Goal: Task Accomplishment & Management: Manage account settings

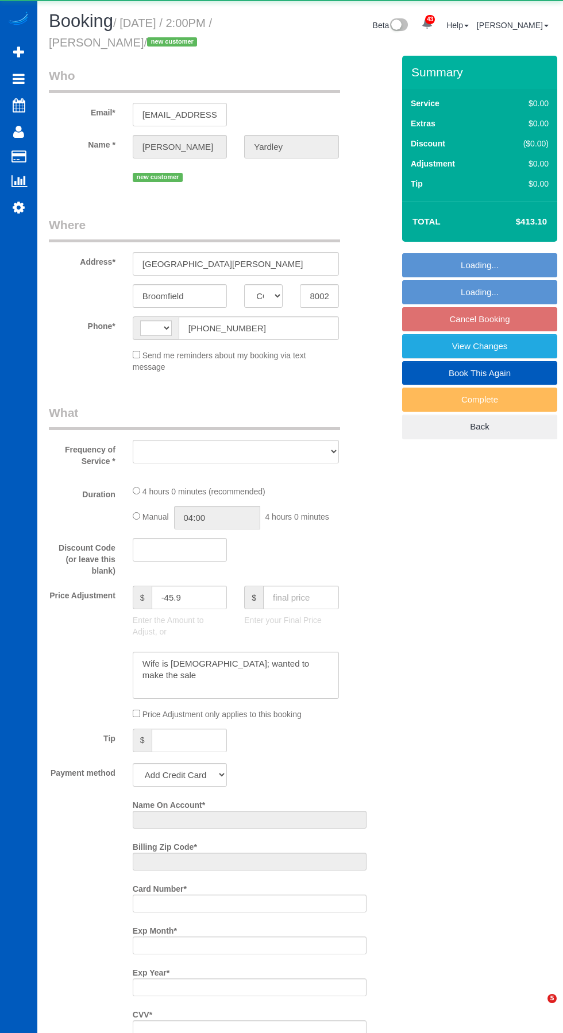
select select "CO"
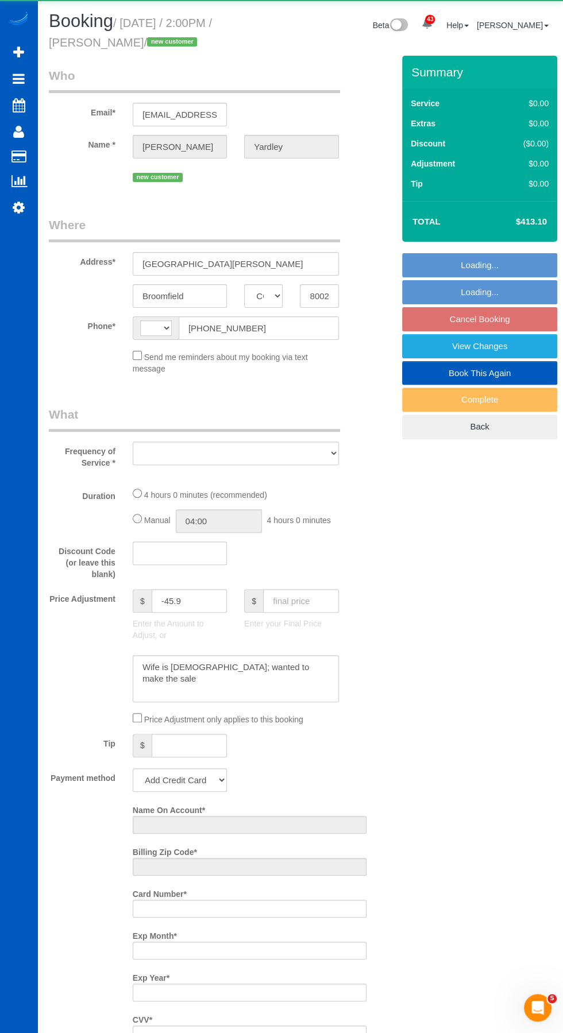
select select "string:[GEOGRAPHIC_DATA]"
select select "object:2898"
select select "string:fspay-77d94c1d-9418-4c2f-9306-1990c3eb5bcd"
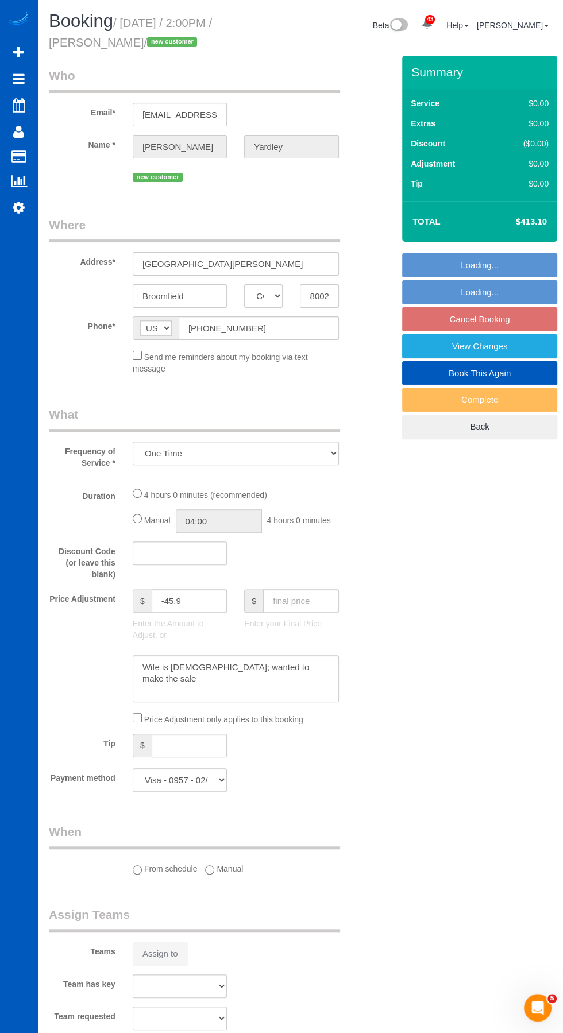
select select "object:3231"
select select "199"
select select "1501"
select select "3"
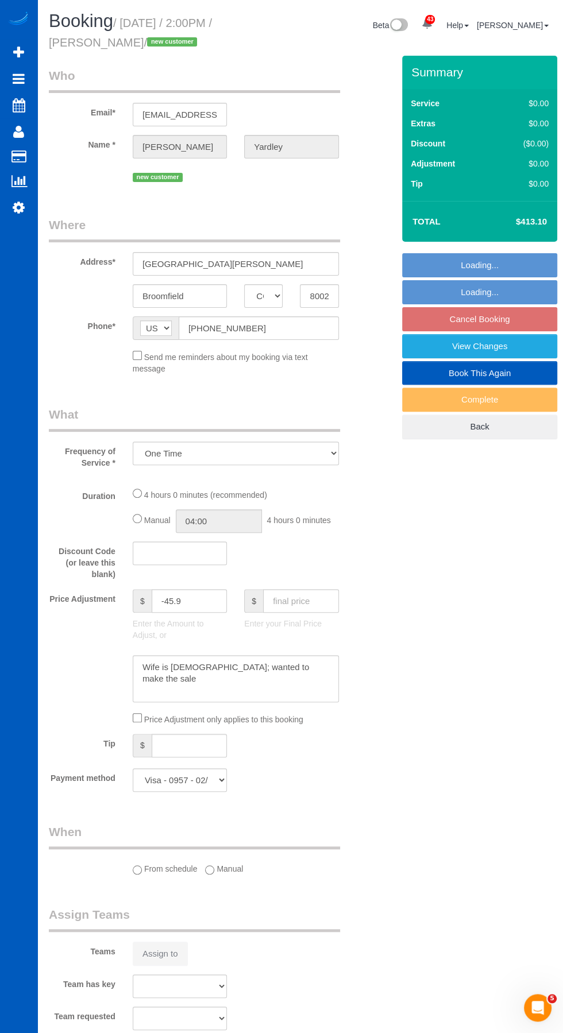
select select "spot6"
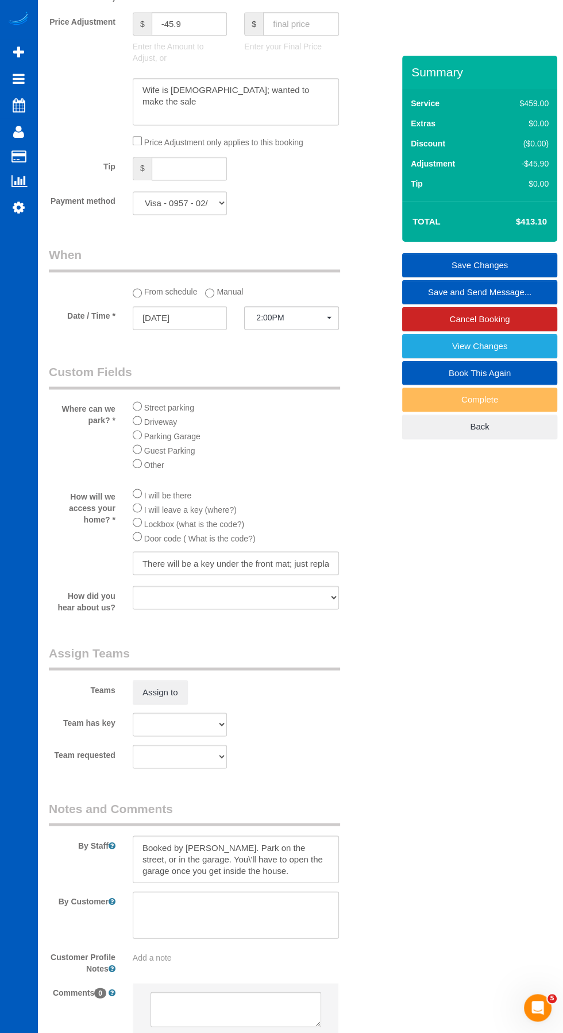
scroll to position [989, 0]
click at [503, 344] on link "View Changes" at bounding box center [479, 346] width 155 height 24
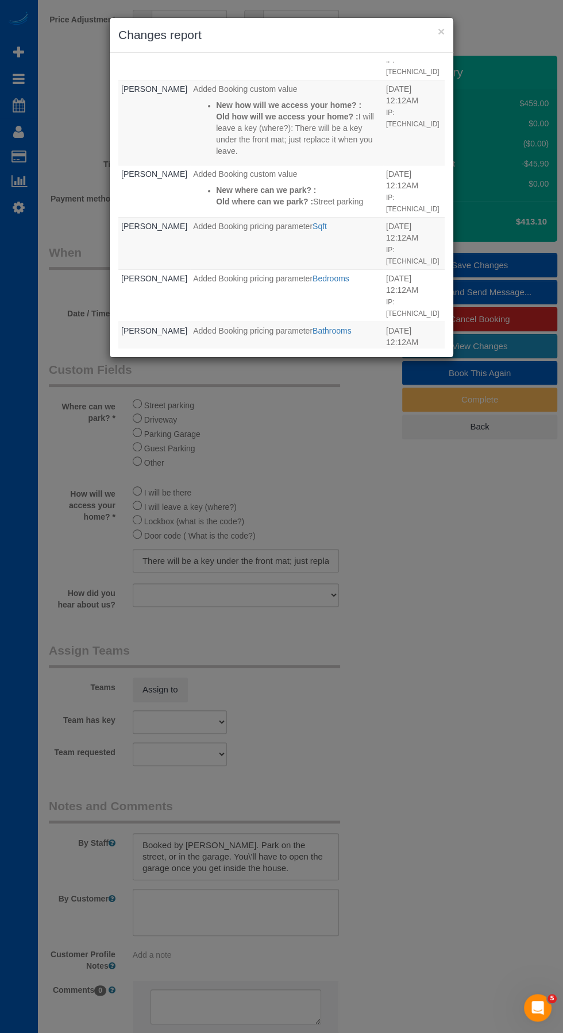
scroll to position [0, 0]
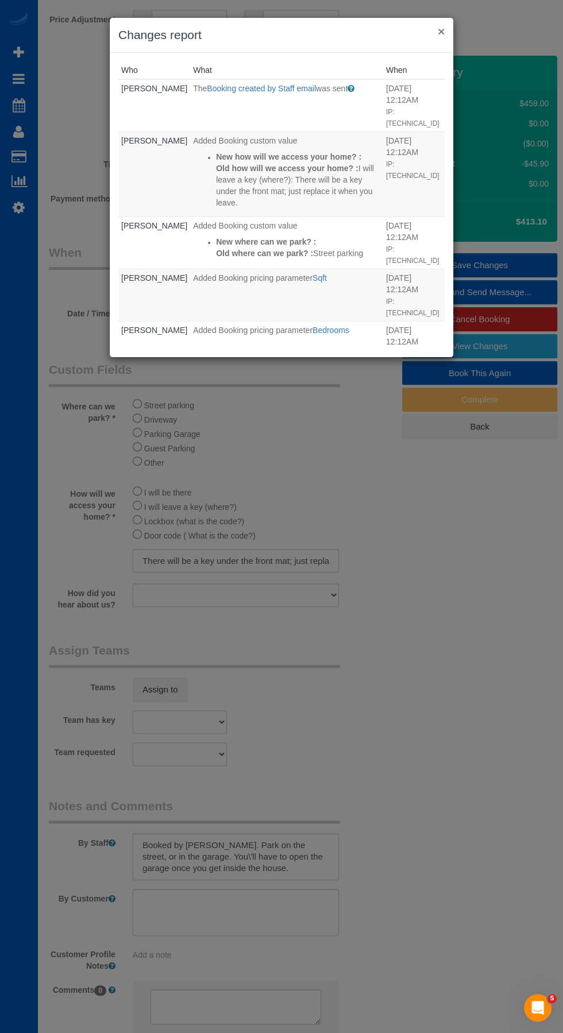
click at [441, 30] on button "×" at bounding box center [440, 31] width 7 height 12
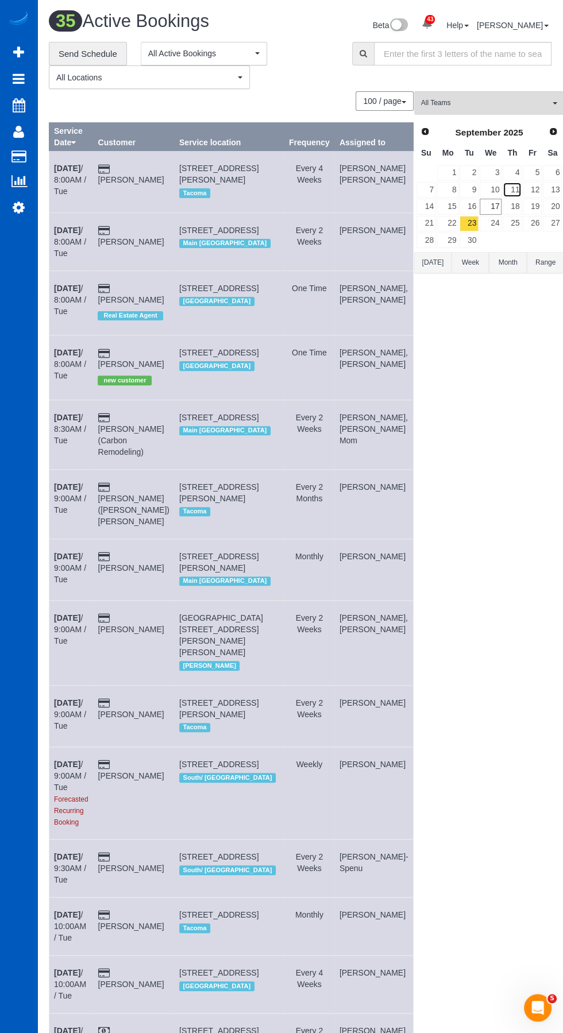
click at [502, 192] on link "11" at bounding box center [511, 190] width 19 height 16
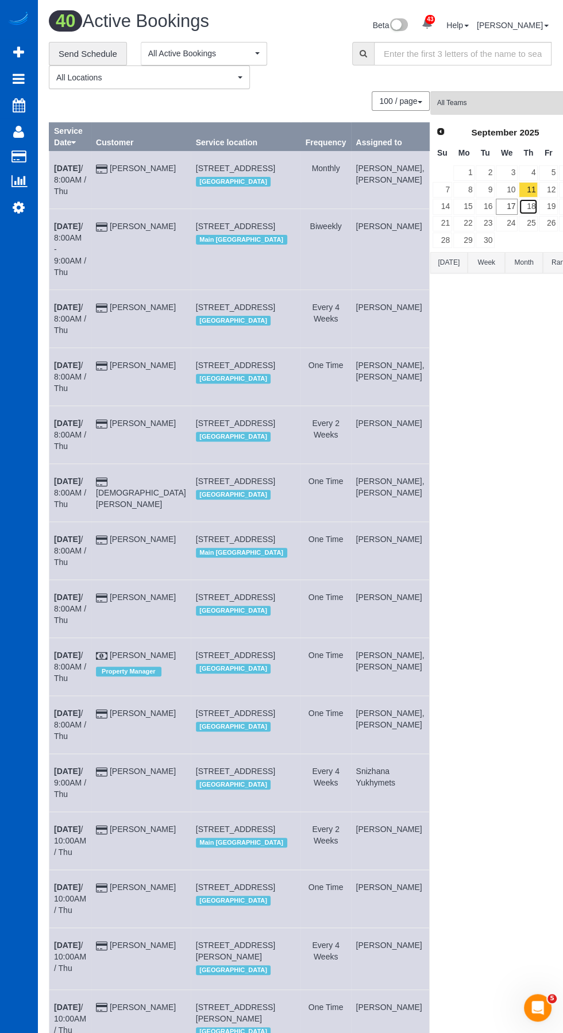
click at [518, 206] on link "18" at bounding box center [527, 207] width 19 height 16
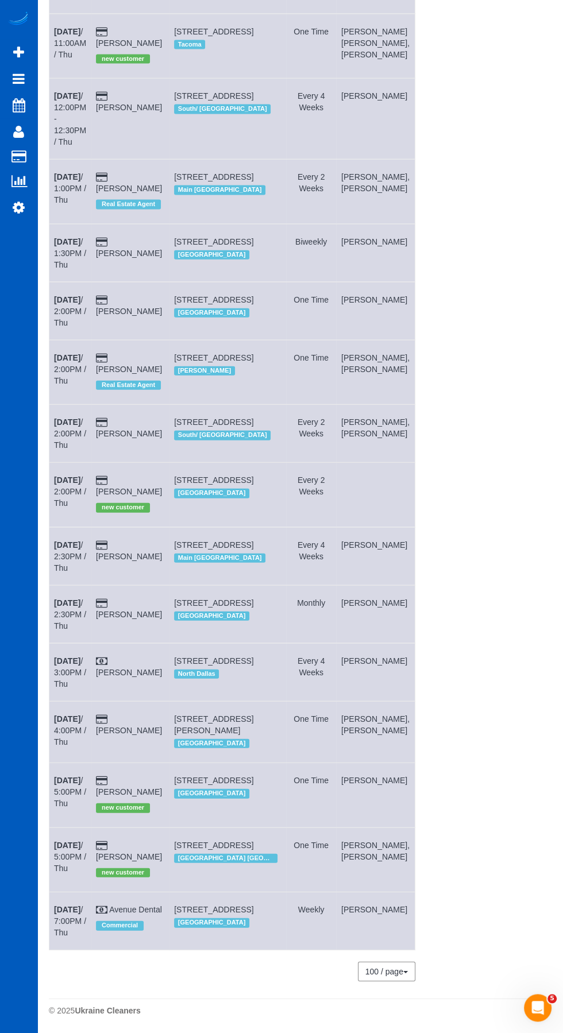
scroll to position [1663, 0]
click at [71, 508] on link "[DATE] 2:00PM / Thu" at bounding box center [70, 491] width 32 height 32
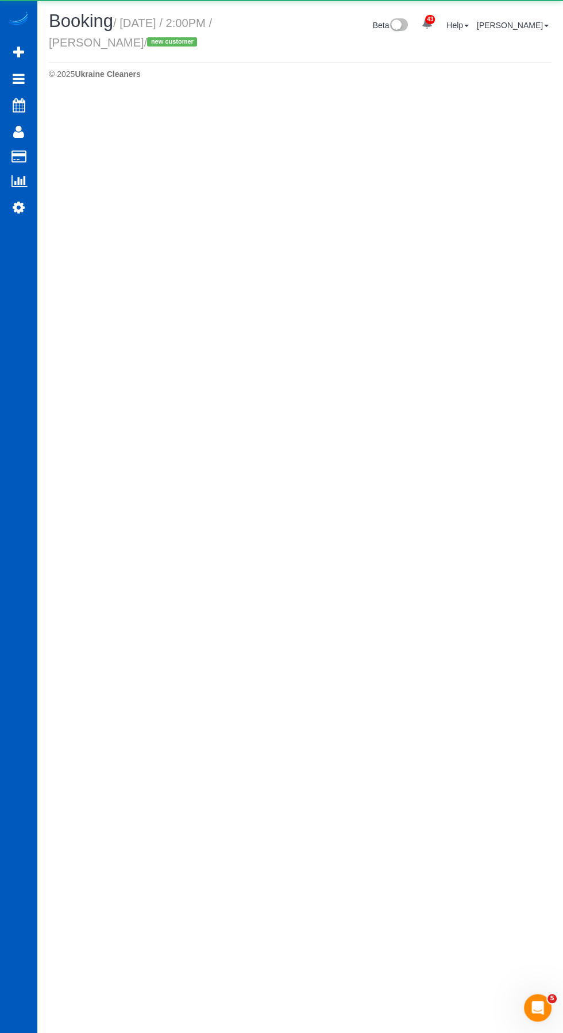
select select "CO"
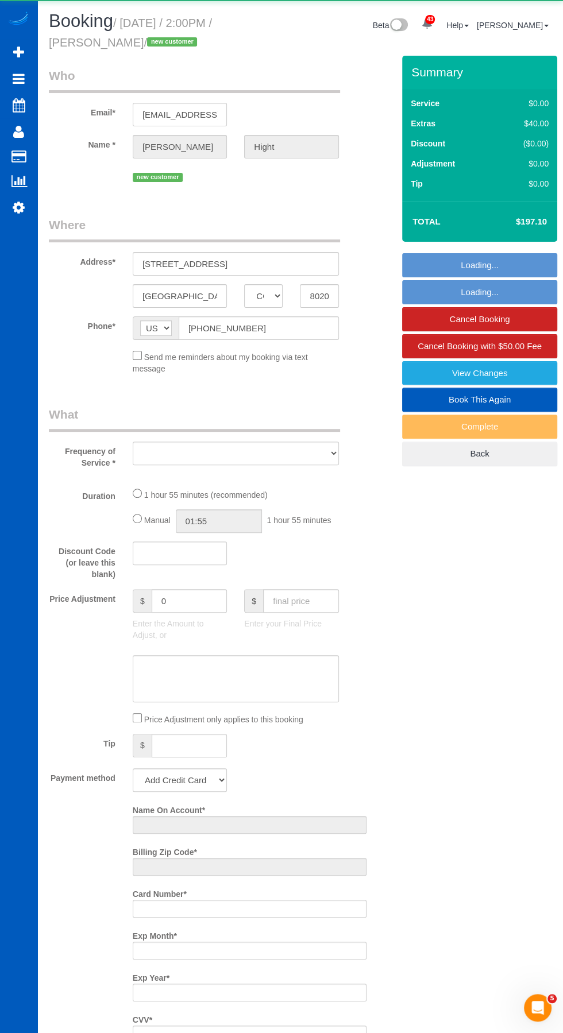
select select "object:5510"
select select "string:fspay-a25ef8bf-e1c0-418b-9512-38e875064587"
select select "199"
select select "1001"
select select "2"
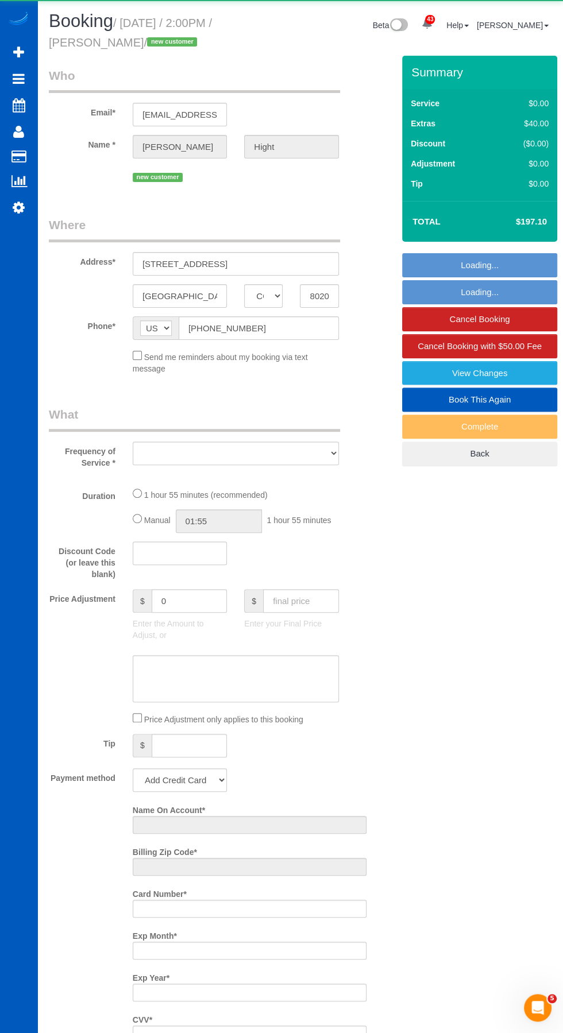
select select "2"
select select "spot12"
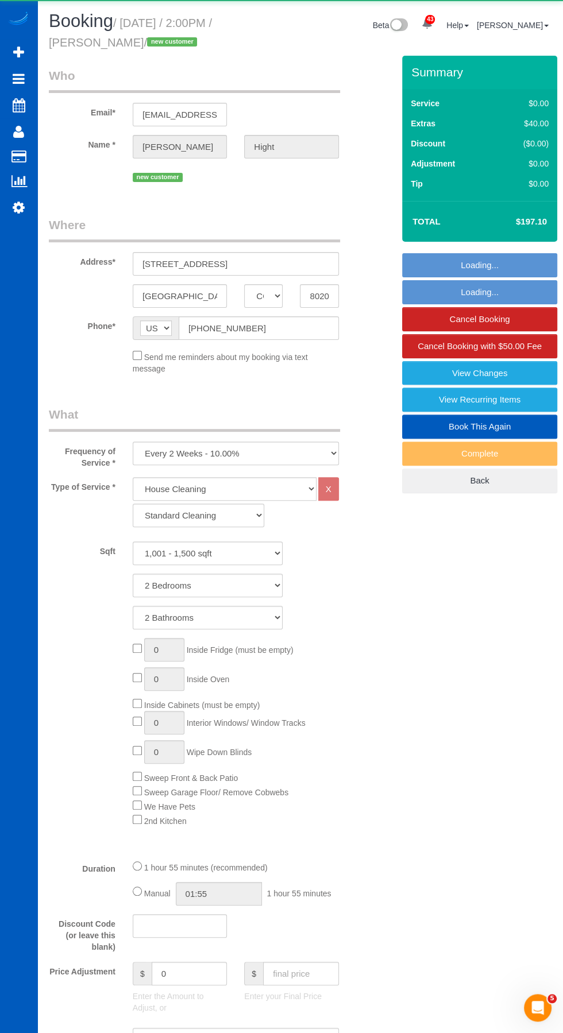
select select "object:5645"
select select "number:8"
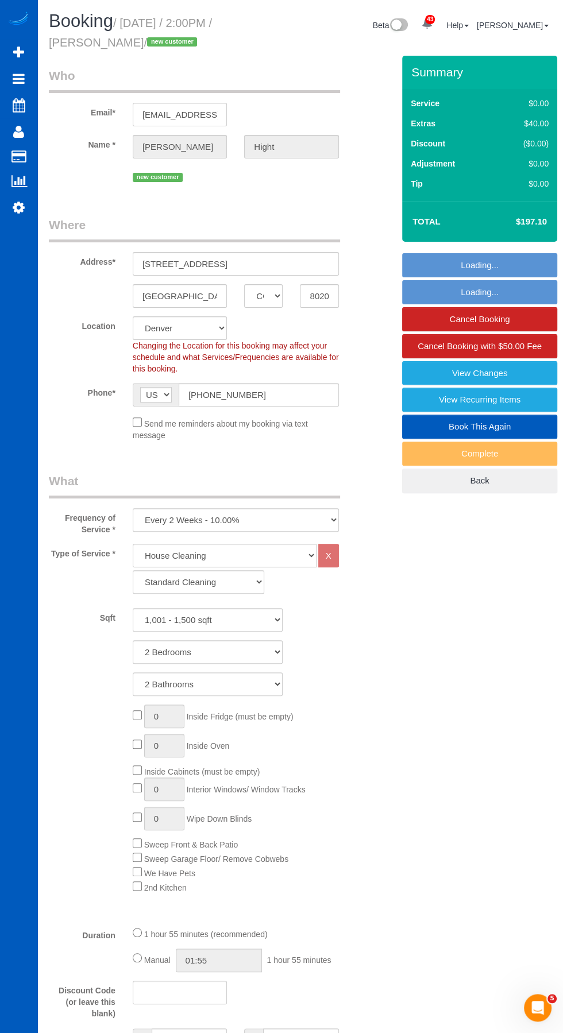
select select "spot23"
select select "1001"
select select "2"
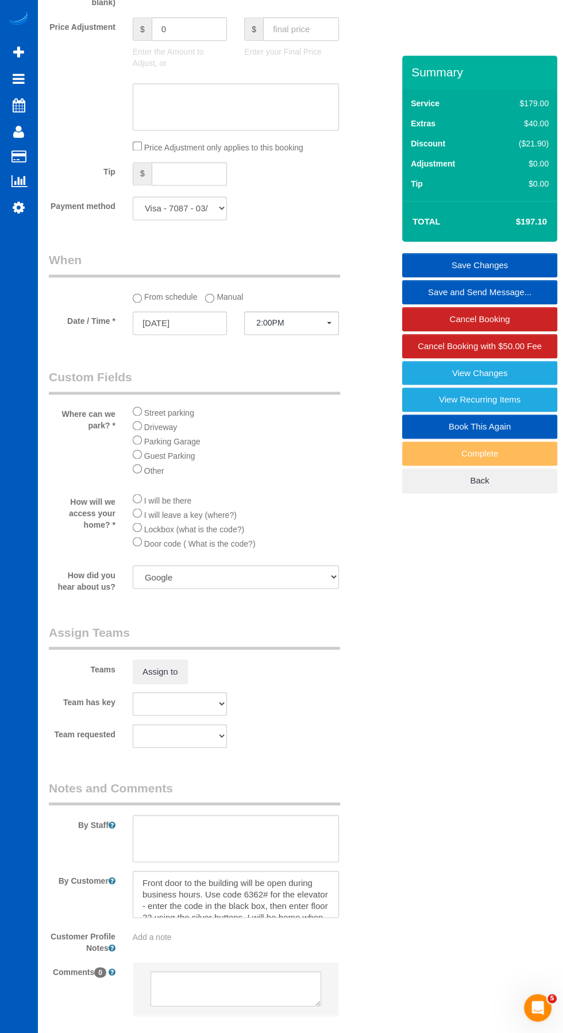
scroll to position [1031, 0]
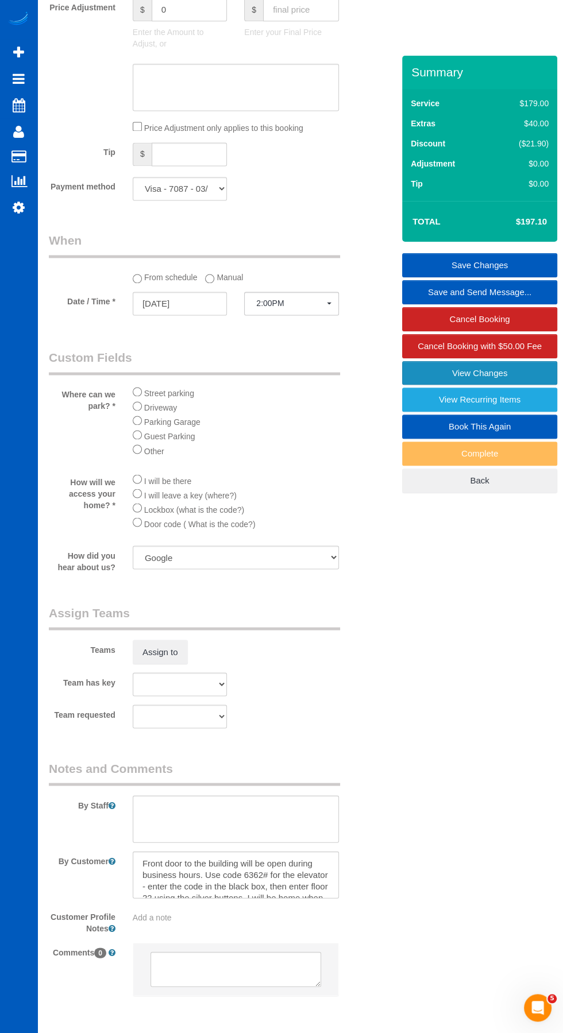
click at [489, 368] on link "View Changes" at bounding box center [479, 373] width 155 height 24
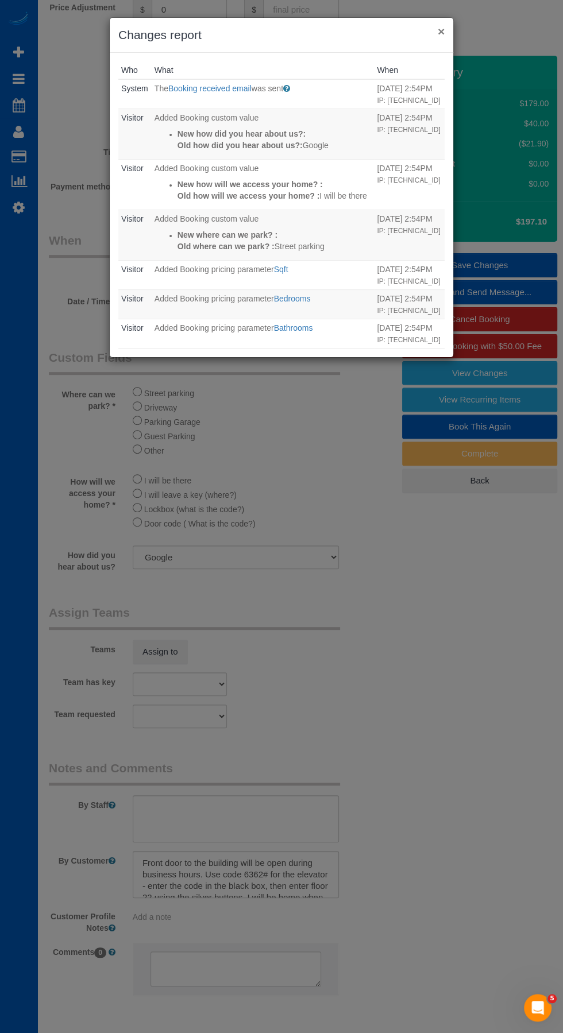
click at [441, 36] on button "×" at bounding box center [440, 31] width 7 height 12
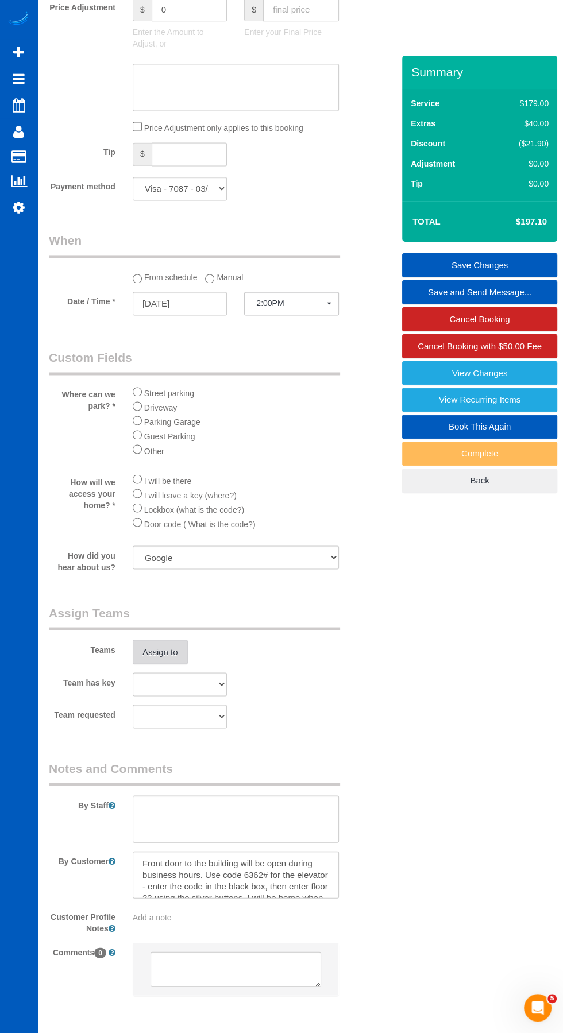
click at [160, 643] on button "Assign to" at bounding box center [160, 652] width 55 height 24
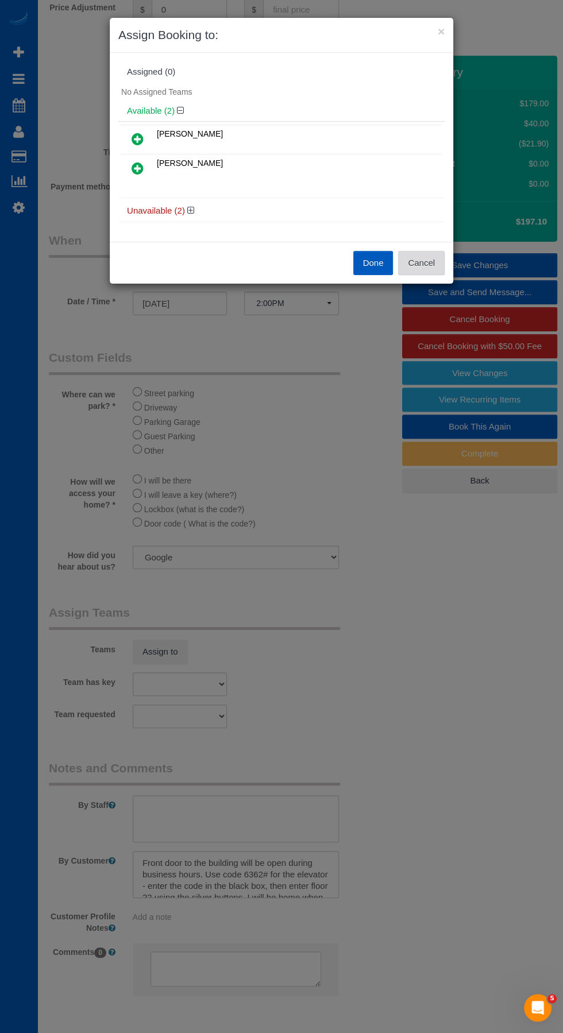
click at [437, 259] on button "Cancel" at bounding box center [421, 263] width 47 height 24
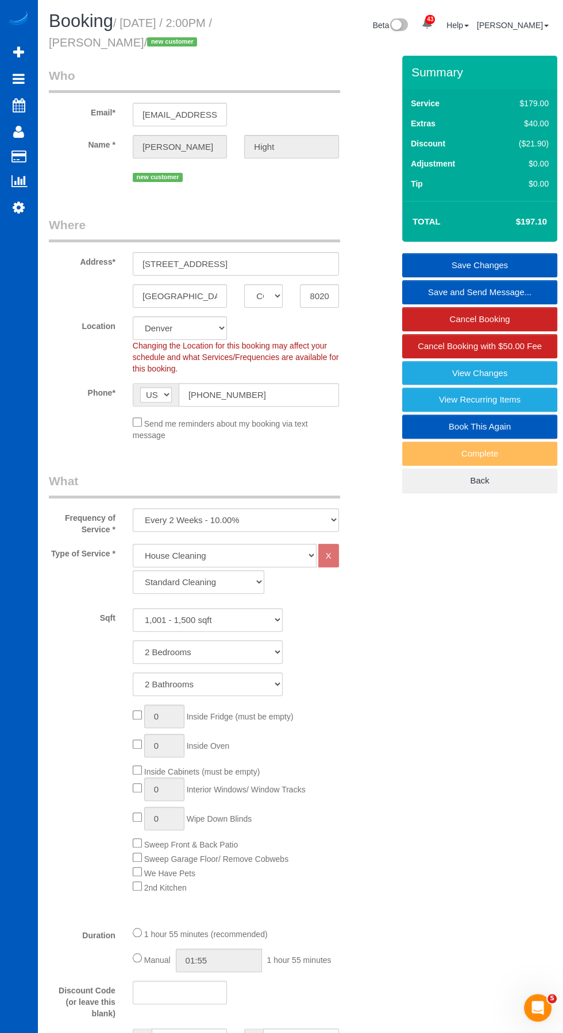
scroll to position [29, 0]
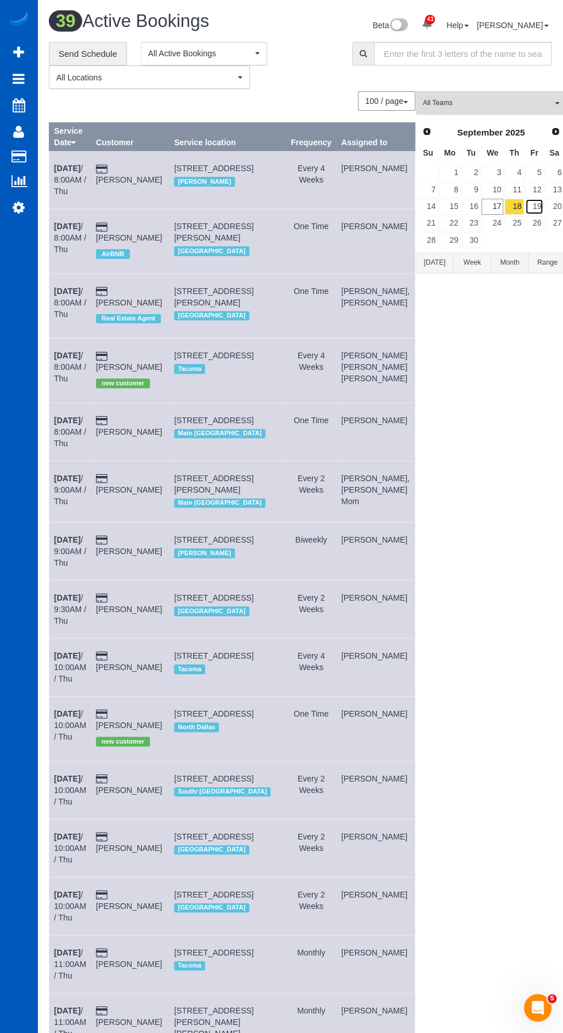
click at [525, 200] on link "19" at bounding box center [534, 207] width 19 height 16
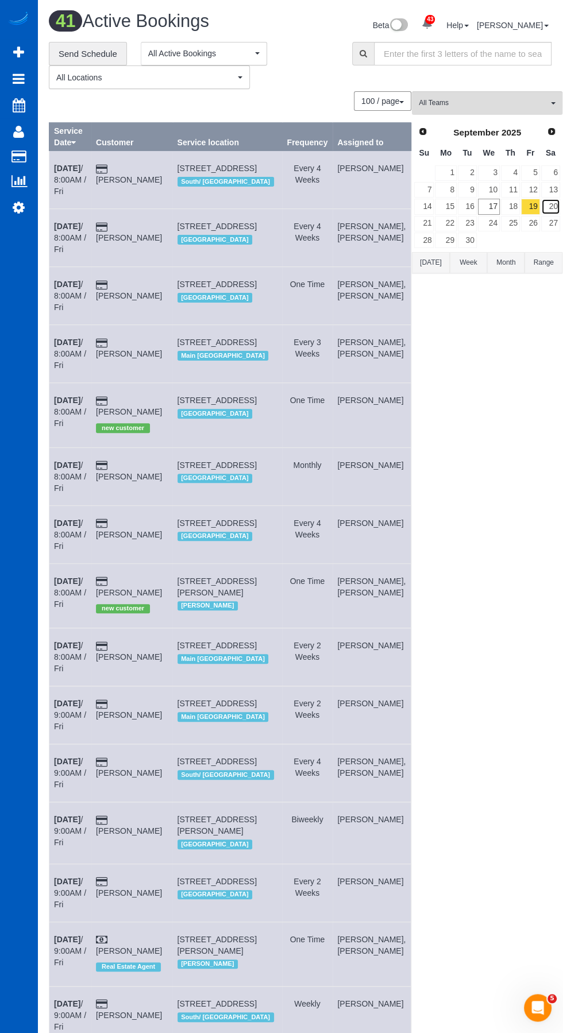
click at [543, 207] on link "20" at bounding box center [550, 207] width 19 height 16
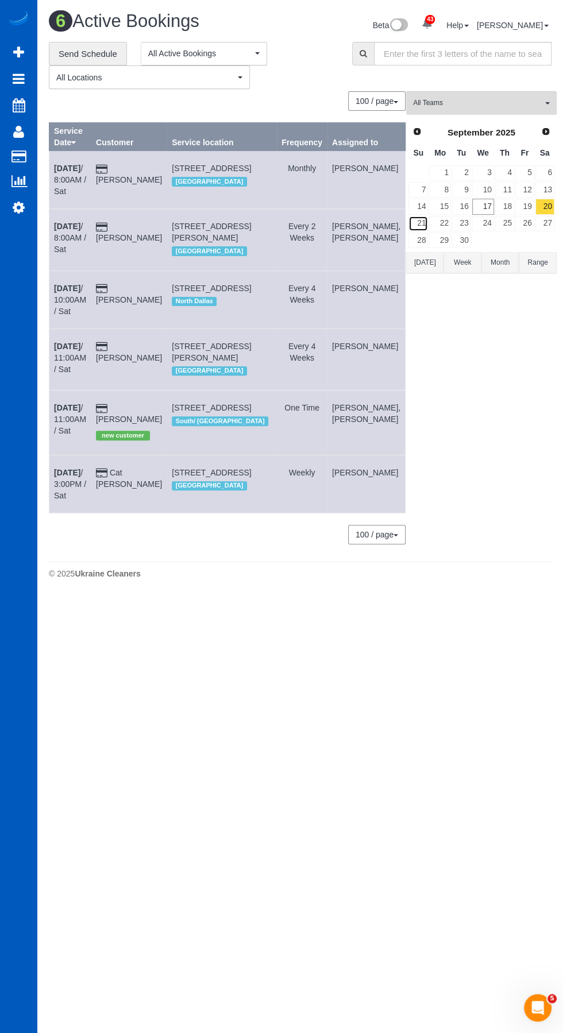
click at [409, 222] on link "21" at bounding box center [418, 224] width 20 height 16
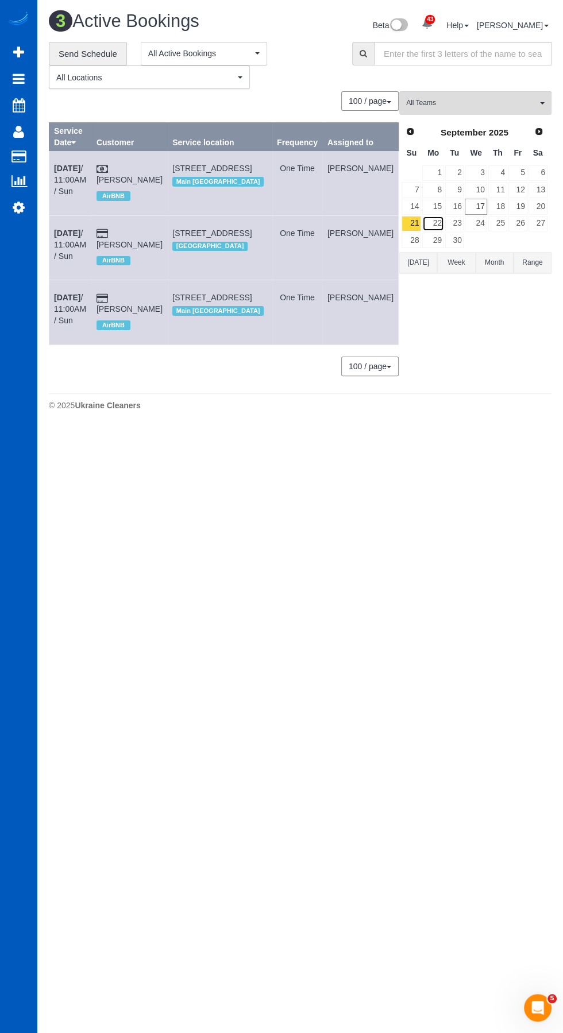
click at [436, 224] on link "22" at bounding box center [432, 224] width 21 height 16
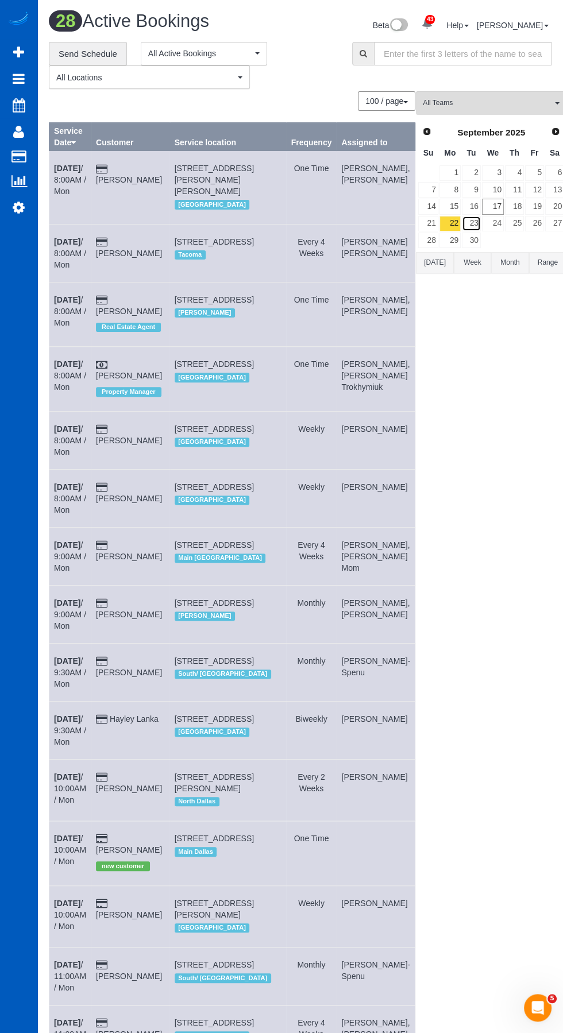
click at [462, 221] on link "23" at bounding box center [471, 224] width 19 height 16
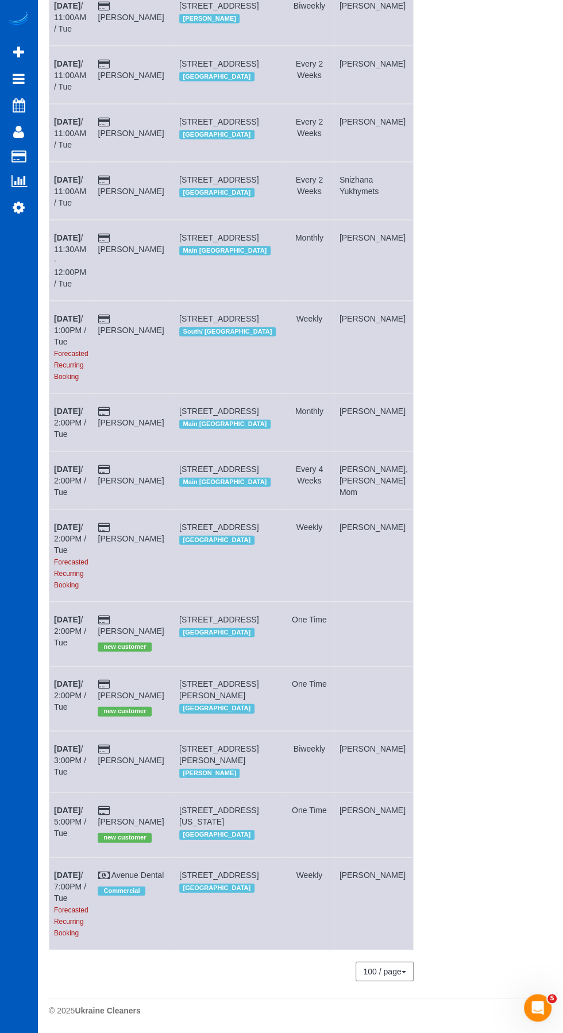
scroll to position [1631, 0]
click at [65, 647] on link "[DATE] 2:00PM / Tue" at bounding box center [70, 631] width 32 height 32
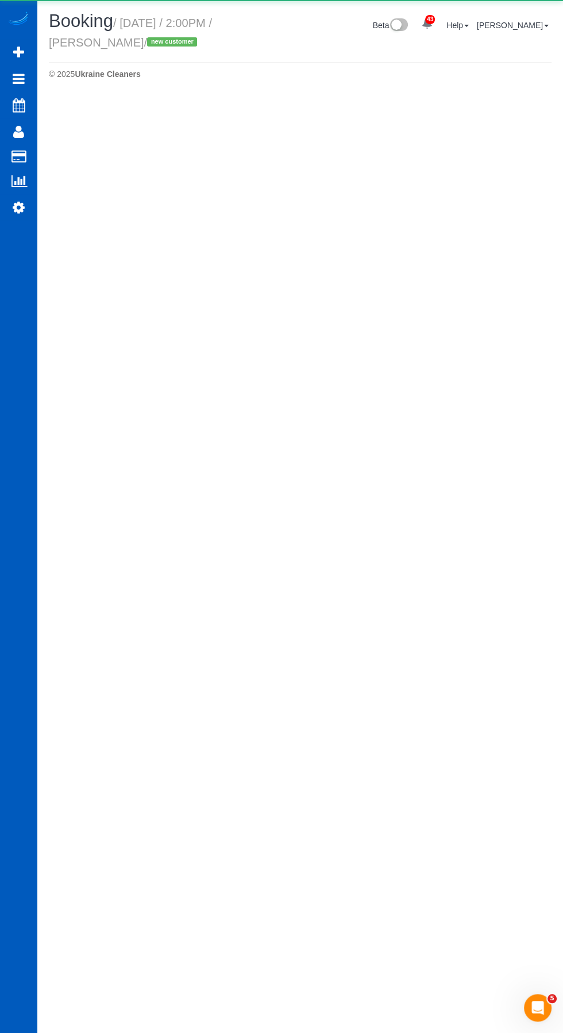
select select "OR"
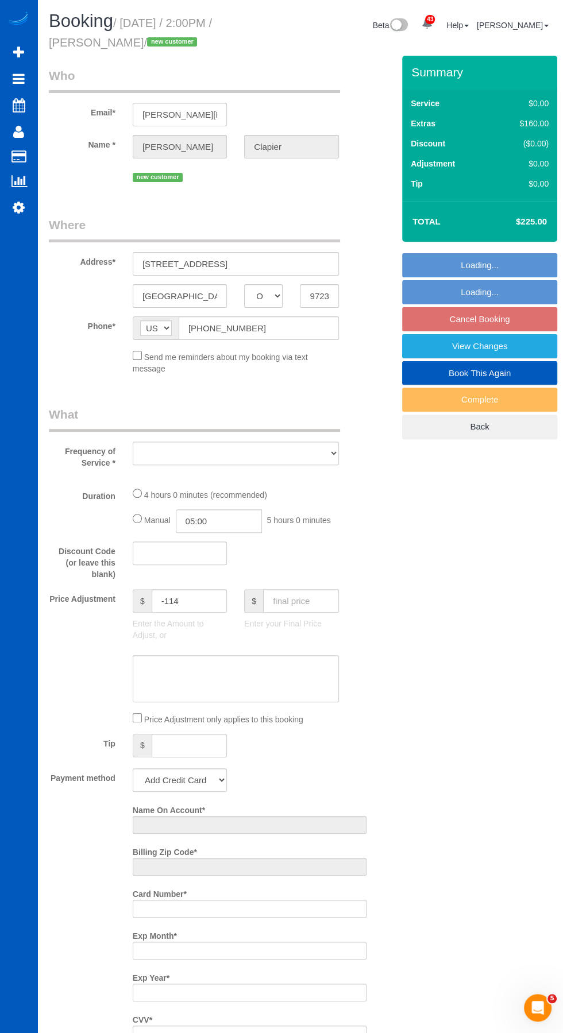
select select "object:8504"
select select "string:fspay-33fafbb7-c159-4523-a9f4-90db6eab97f4"
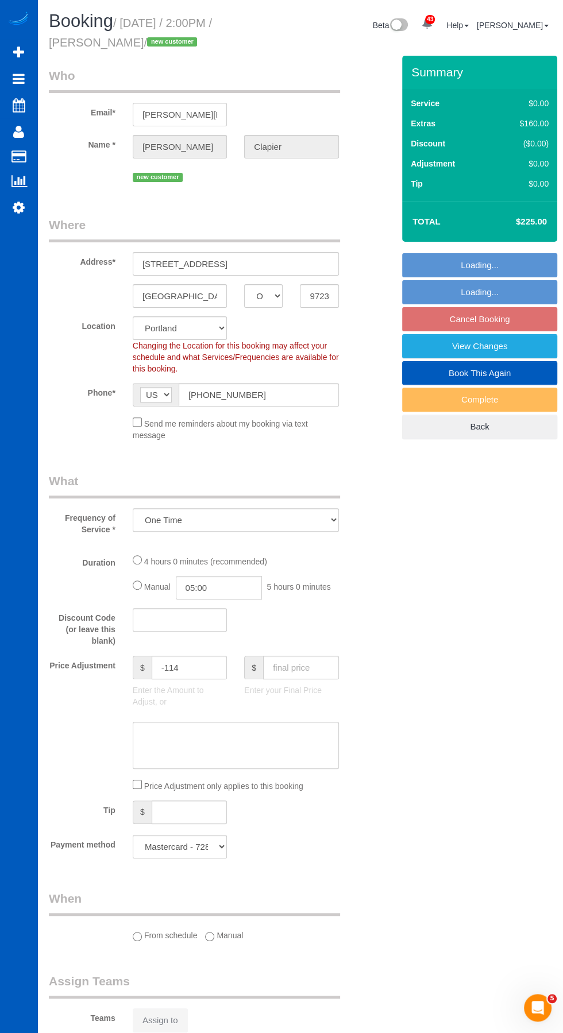
select select "object:8818"
select select "199"
select select "1001"
select select "3"
select select "spot35"
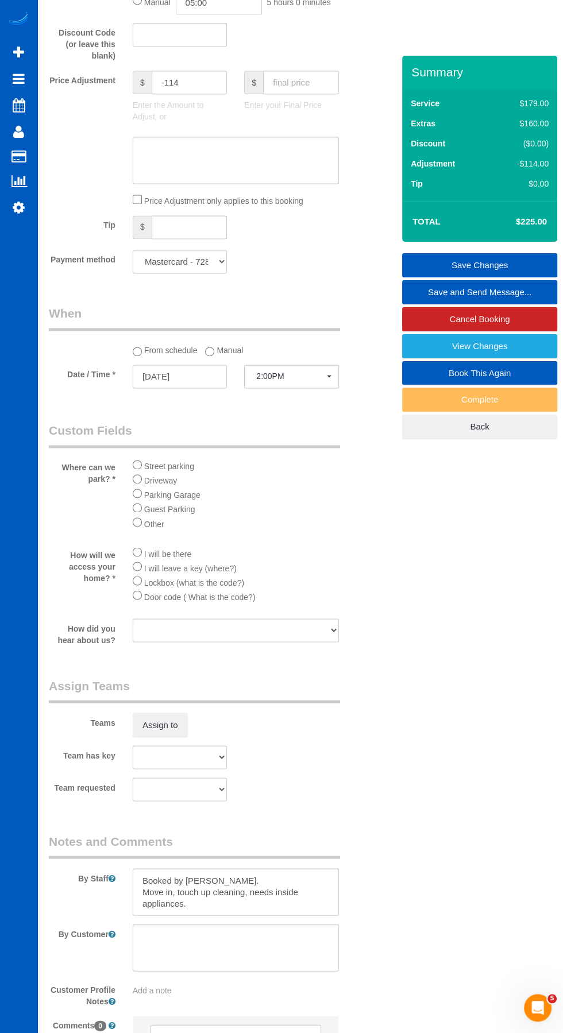
scroll to position [954, 0]
click at [179, 716] on button "Assign to" at bounding box center [160, 728] width 55 height 24
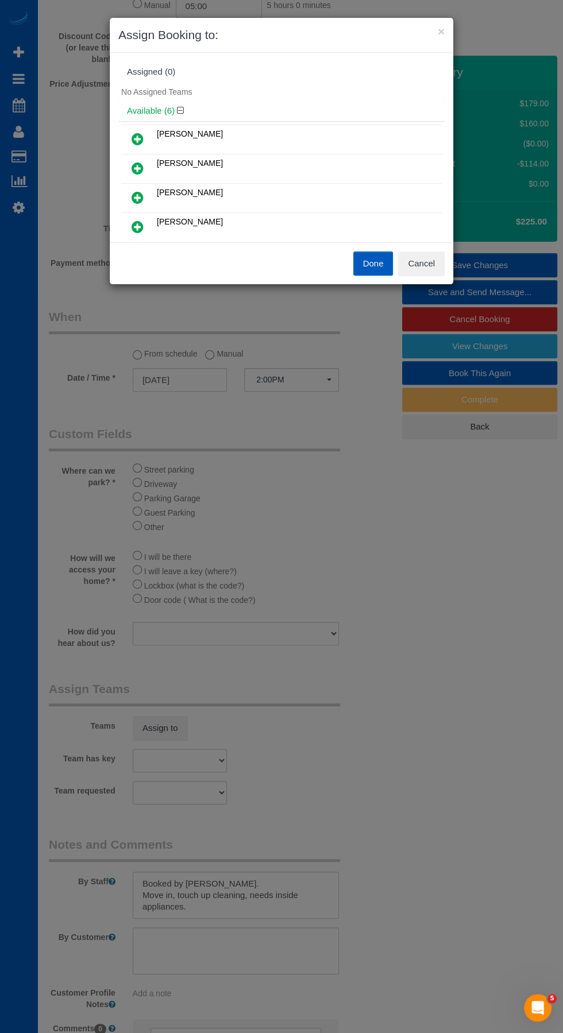
click at [140, 136] on icon at bounding box center [137, 139] width 12 height 14
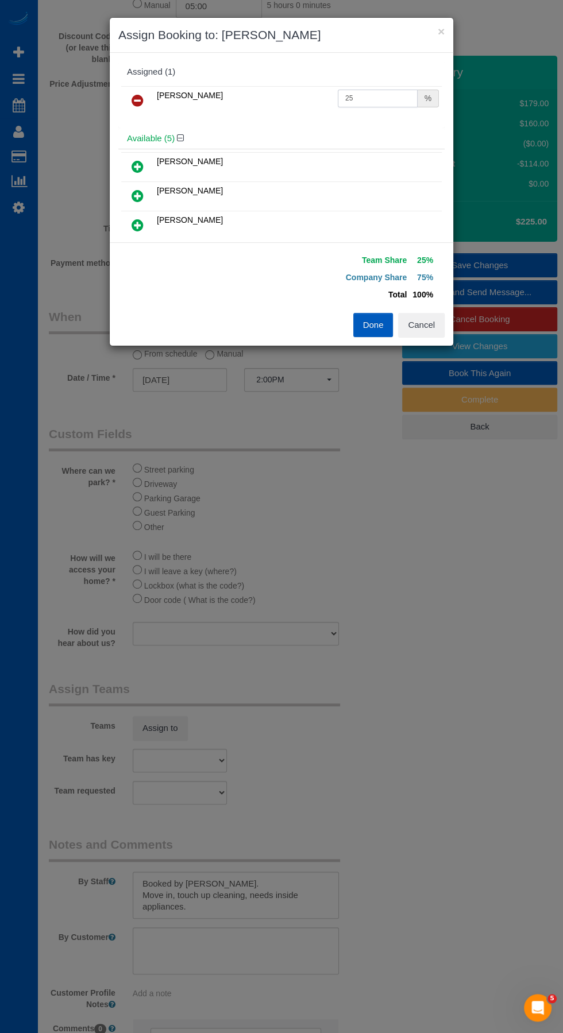
click at [377, 97] on input "25" at bounding box center [378, 99] width 80 height 18
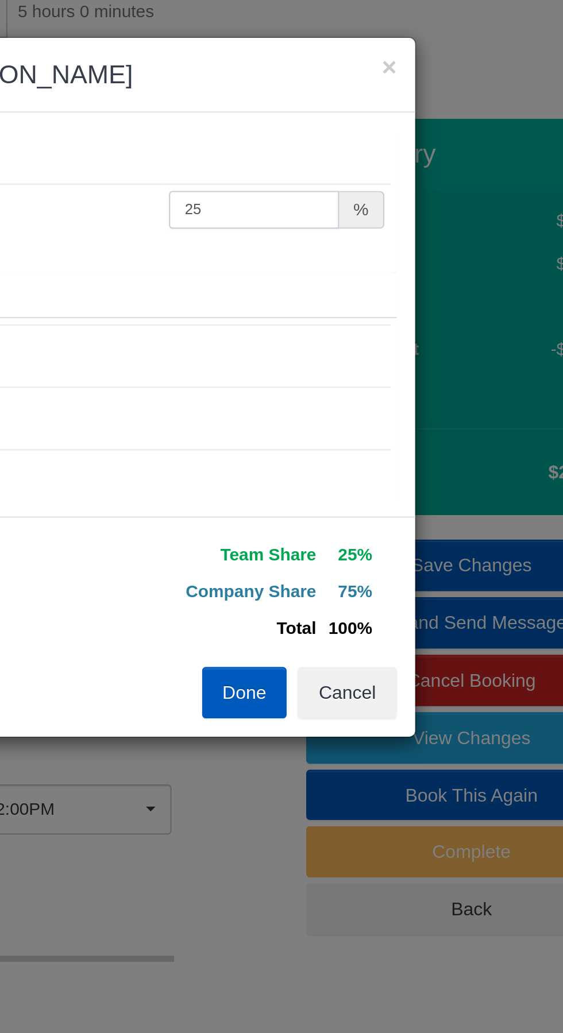
type input "2"
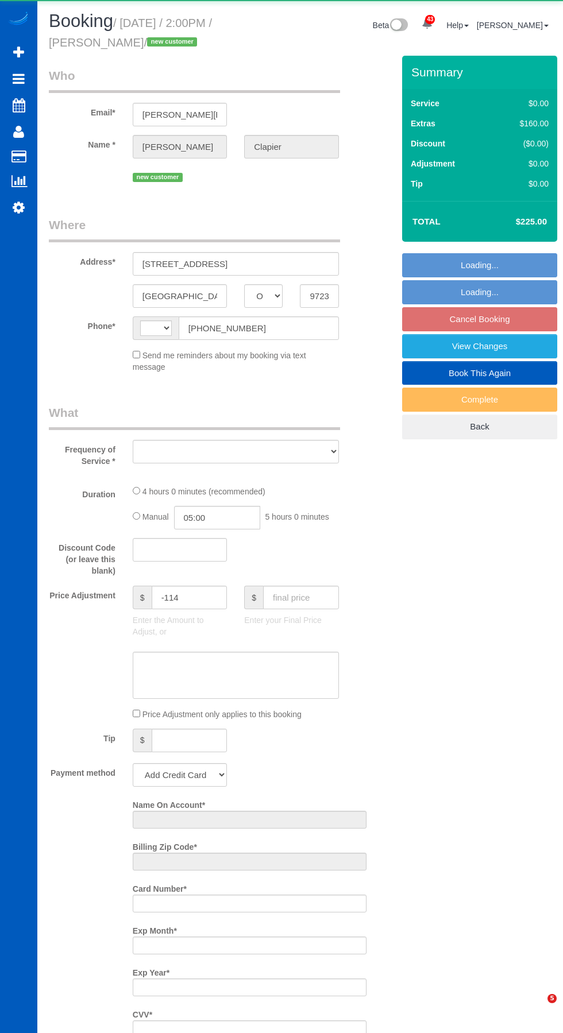
select select "OR"
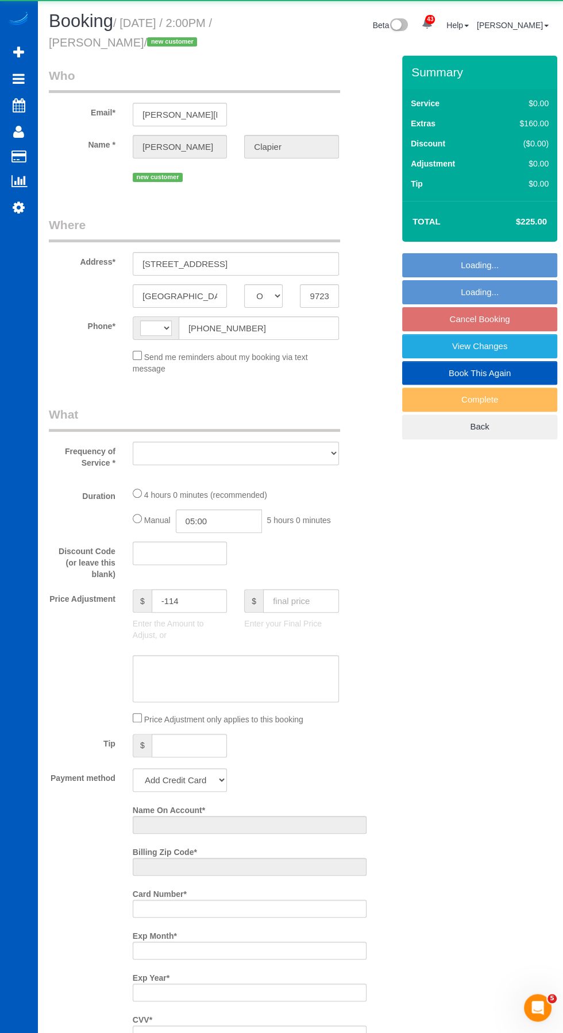
select select "string:[GEOGRAPHIC_DATA]"
select select "object:3672"
select select "string:fspay-33fafbb7-c159-4523-a9f4-90db6eab97f4"
select select "spot3"
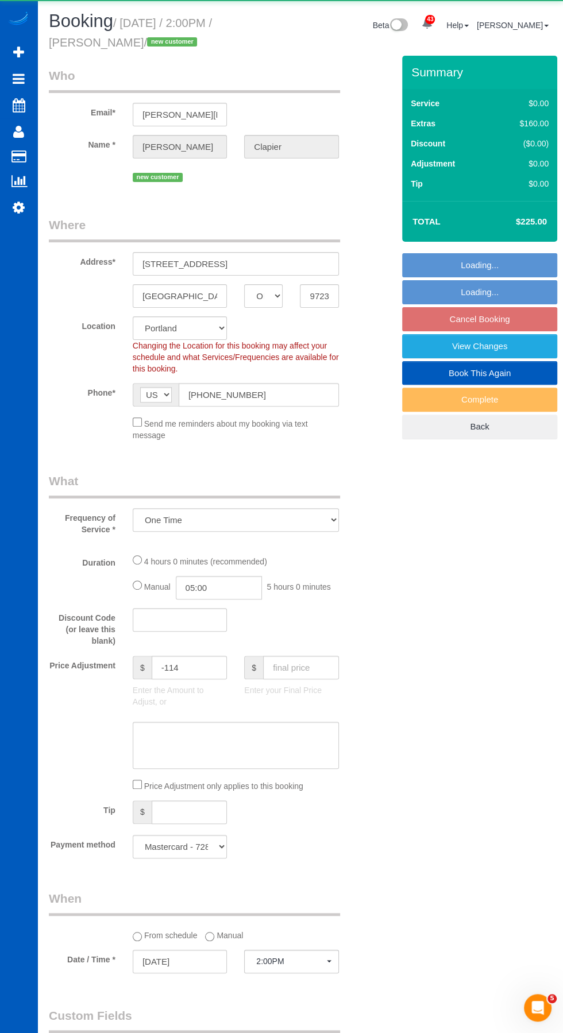
select select "object:4129"
select select "199"
select select "1001"
select select "3"
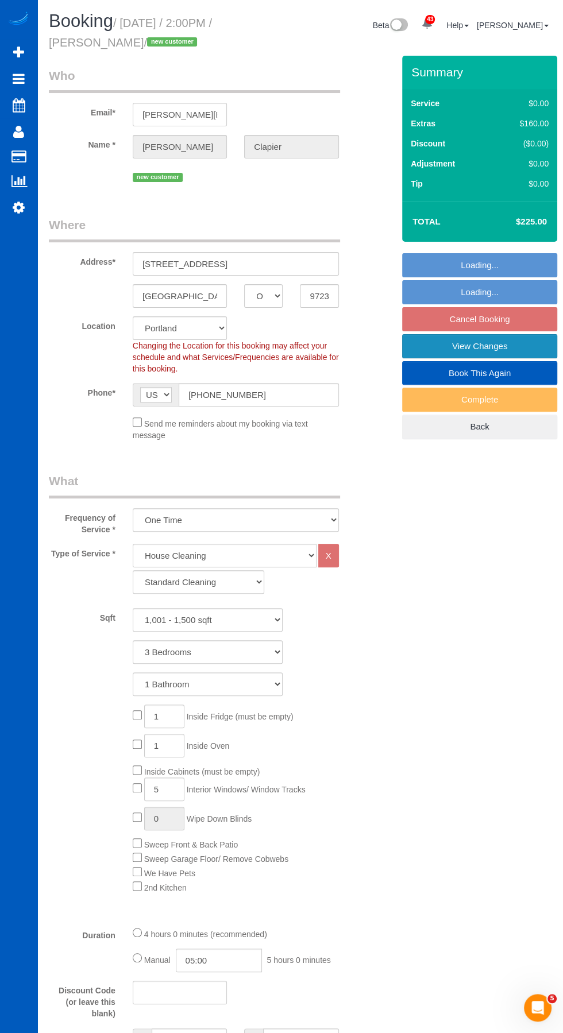
click at [494, 344] on link "View Changes" at bounding box center [479, 346] width 155 height 24
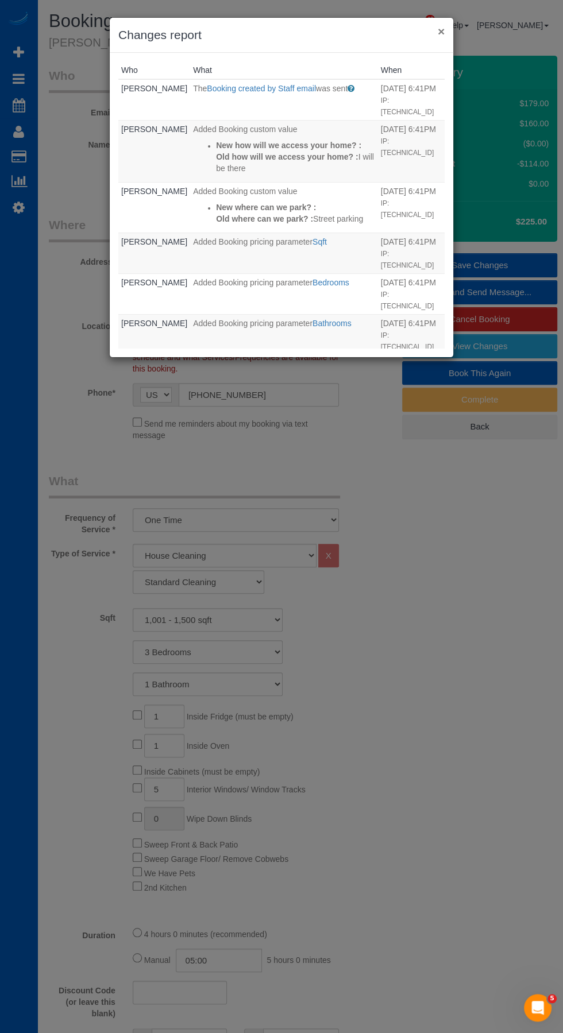
click at [441, 30] on button "×" at bounding box center [440, 31] width 7 height 12
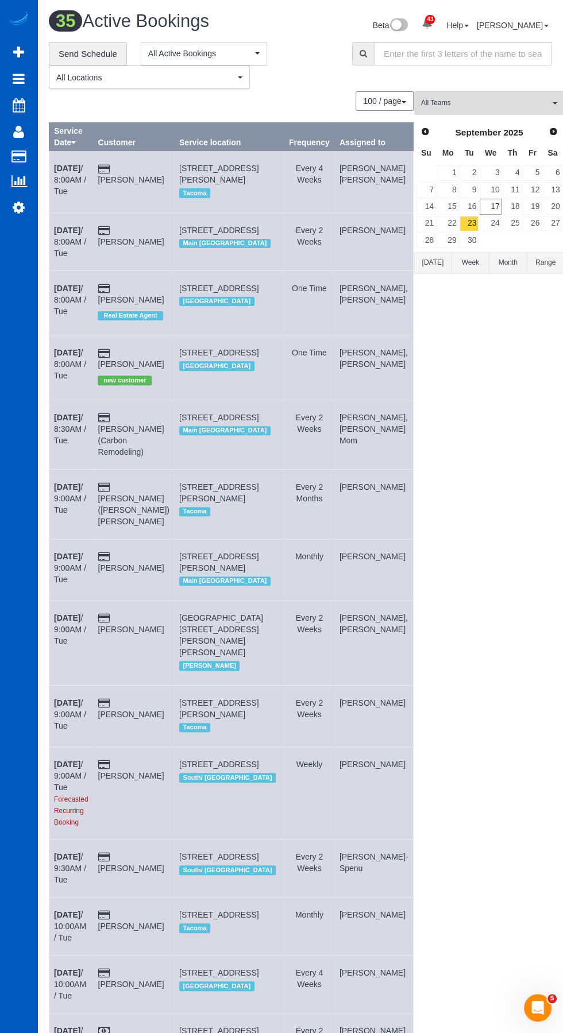
click at [548, 131] on span "Next" at bounding box center [552, 131] width 9 height 9
click at [484, 174] on link "1" at bounding box center [490, 173] width 22 height 16
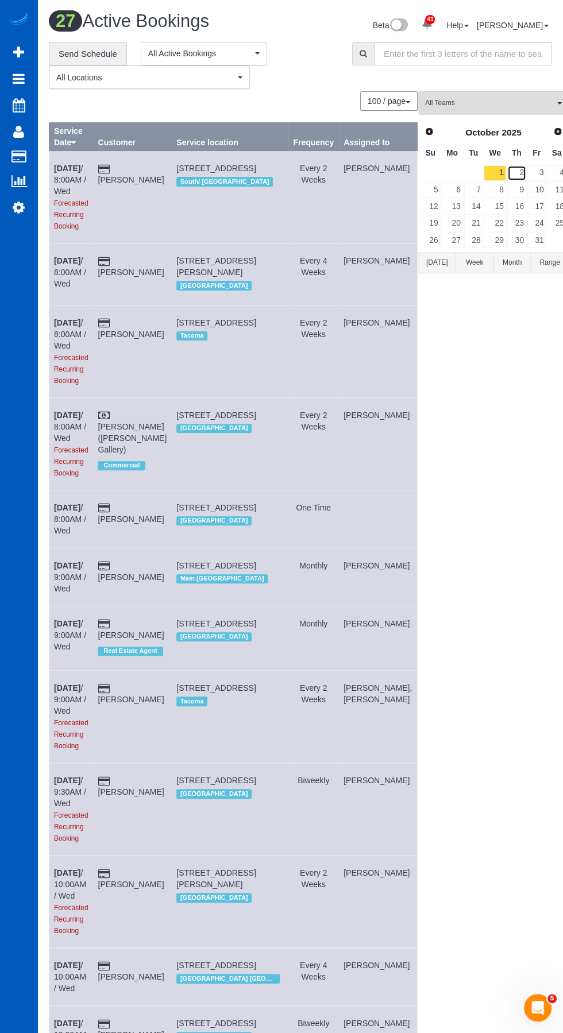
click at [507, 173] on link "2" at bounding box center [516, 173] width 19 height 16
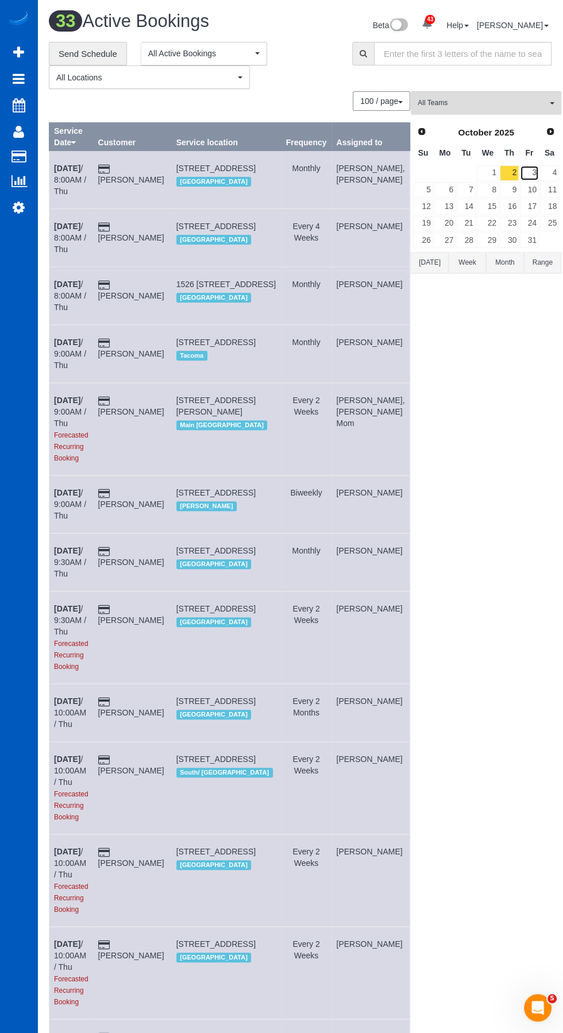
click at [522, 172] on link "3" at bounding box center [529, 173] width 19 height 16
